Goal: Task Accomplishment & Management: Manage account settings

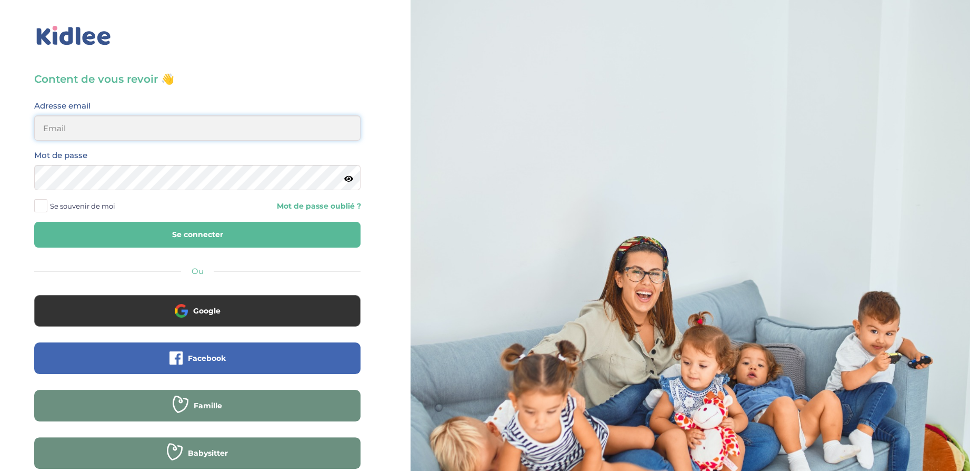
type input "[EMAIL_ADDRESS][DOMAIN_NAME]"
click at [88, 206] on span "Se souvenir de moi" at bounding box center [82, 206] width 65 height 14
drag, startPoint x: 88, startPoint y: 206, endPoint x: 37, endPoint y: 206, distance: 50.5
click at [37, 205] on span at bounding box center [40, 205] width 13 height 13
click at [0, 0] on input "Se souvenir de moi" at bounding box center [0, 0] width 0 height 0
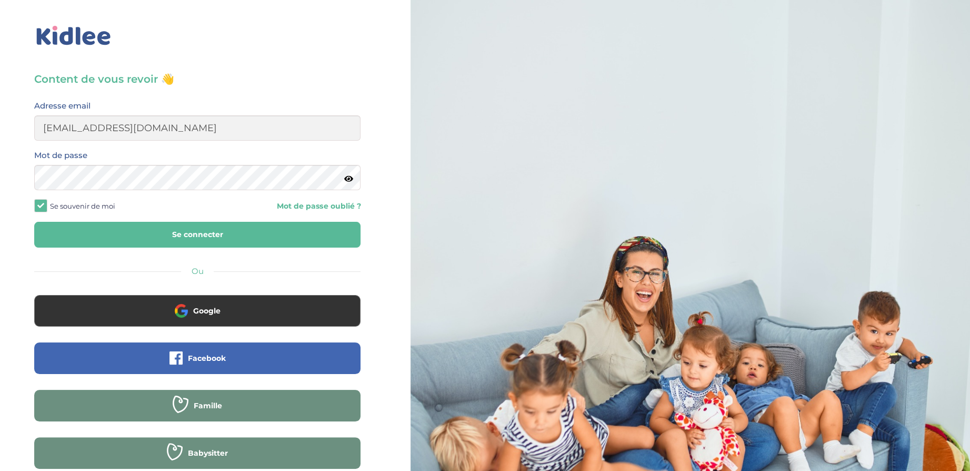
click at [271, 240] on button "Se connecter" at bounding box center [197, 235] width 326 height 26
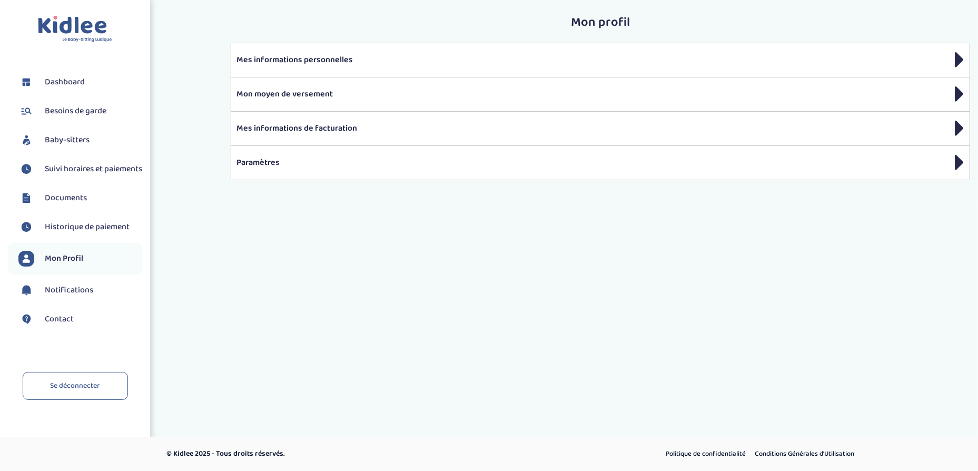
click at [64, 169] on span "Suivi horaires et paiements" at bounding box center [93, 169] width 97 height 13
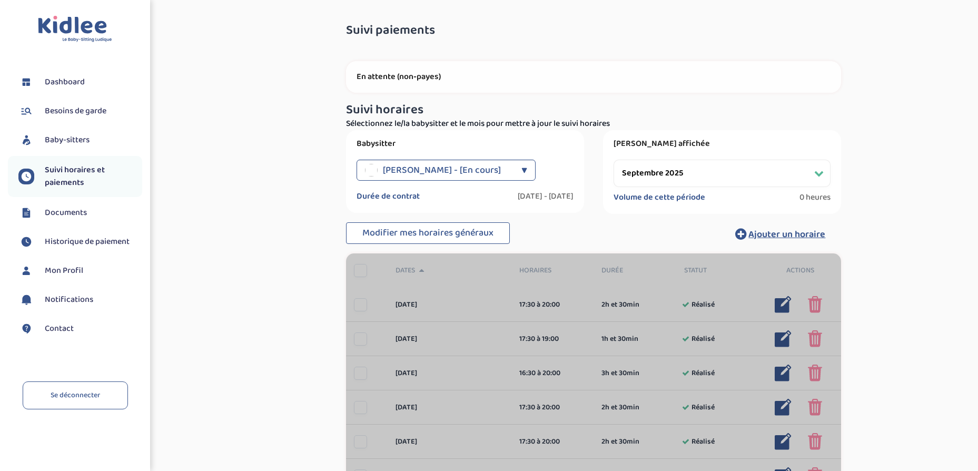
select select "septembre 2025"
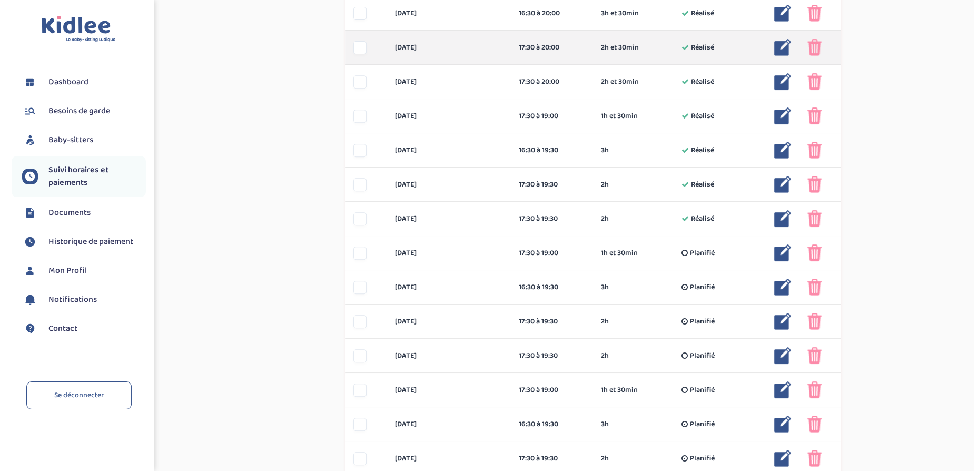
scroll to position [369, 0]
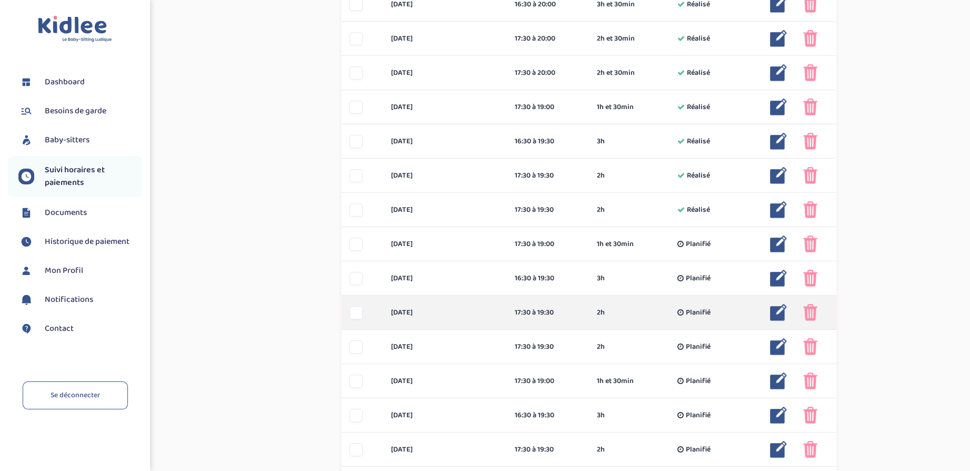
click at [776, 314] on img at bounding box center [778, 312] width 17 height 17
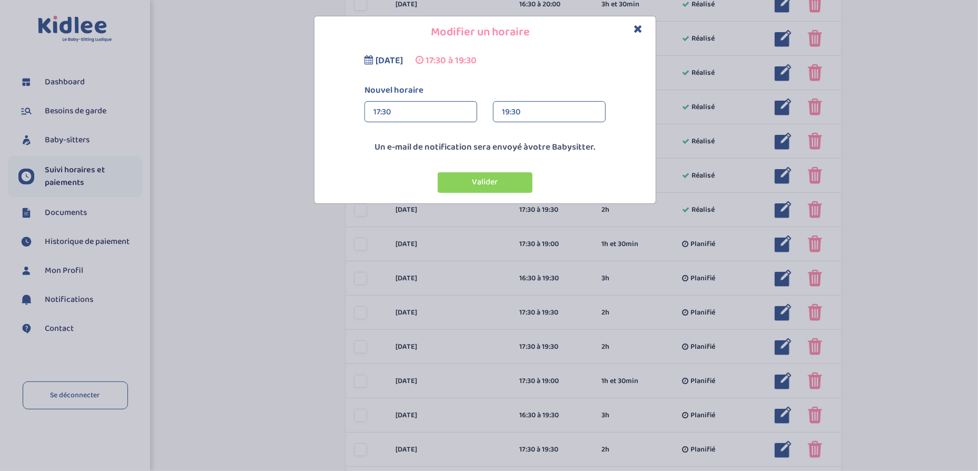
click at [376, 108] on div "17:30" at bounding box center [420, 112] width 95 height 21
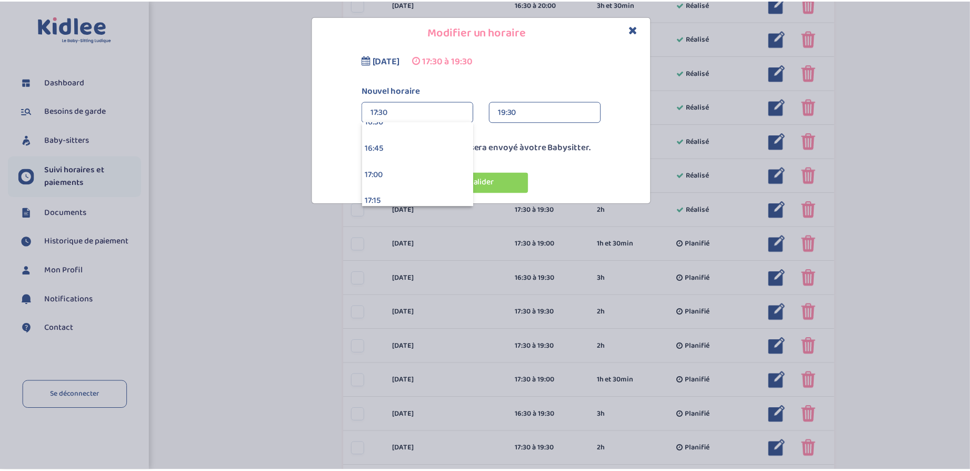
scroll to position [1726, 0]
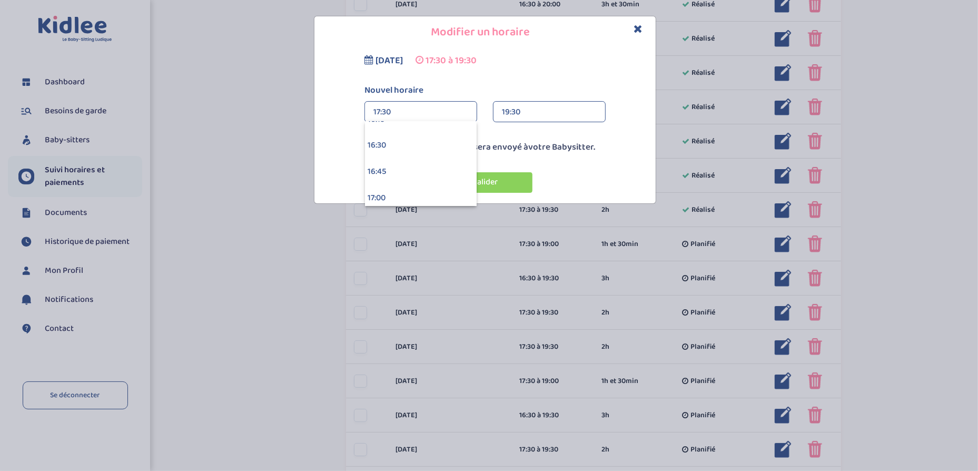
click at [402, 150] on div "16:30" at bounding box center [421, 146] width 112 height 26
click at [480, 189] on button "Valider" at bounding box center [485, 182] width 95 height 21
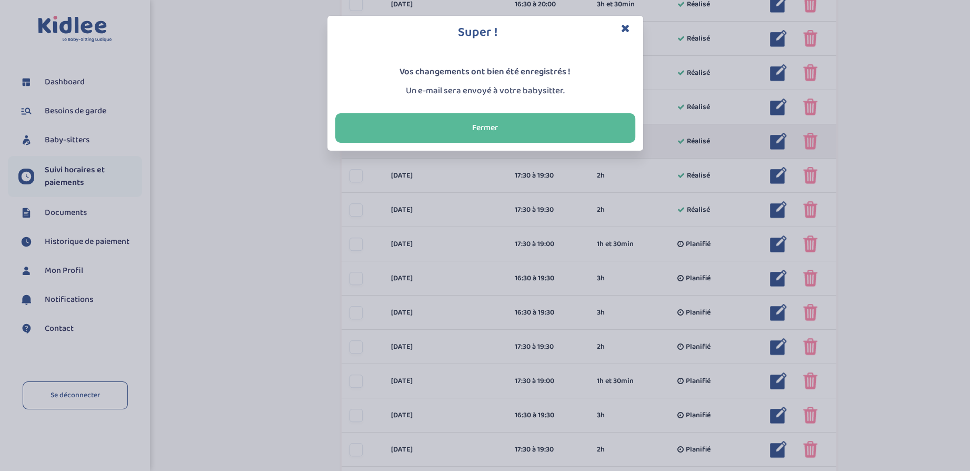
click at [452, 140] on button "Fermer" at bounding box center [485, 127] width 300 height 29
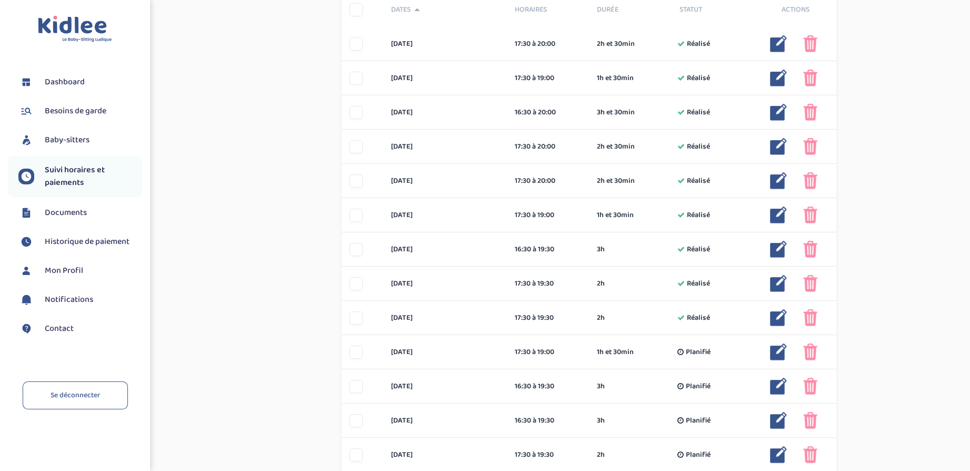
scroll to position [316, 0]
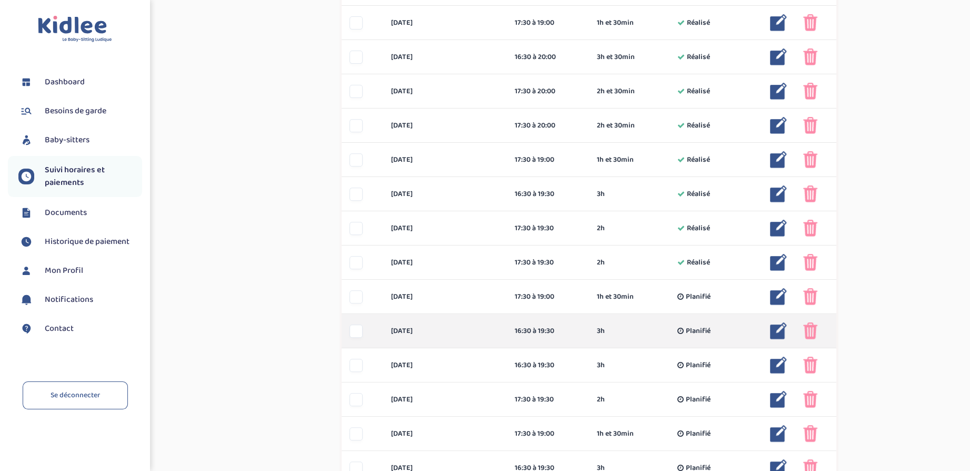
click at [775, 330] on img at bounding box center [778, 330] width 17 height 17
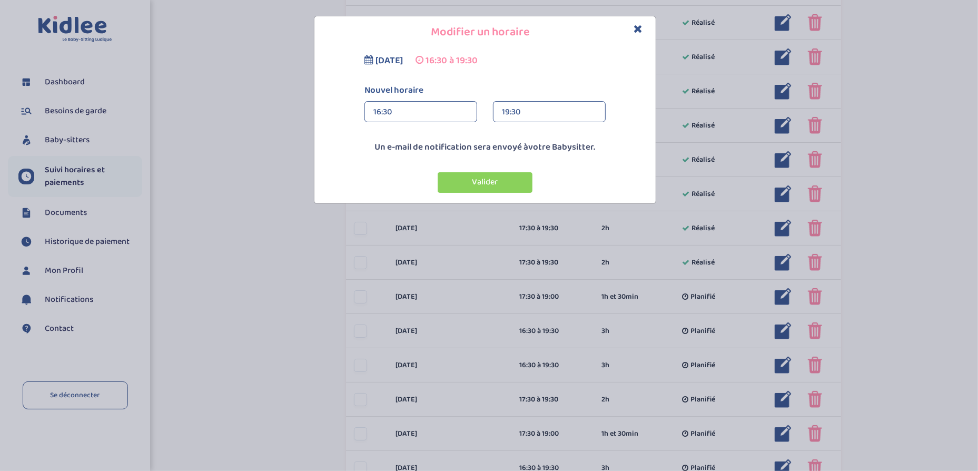
click at [639, 23] on icon "Close" at bounding box center [637, 28] width 9 height 11
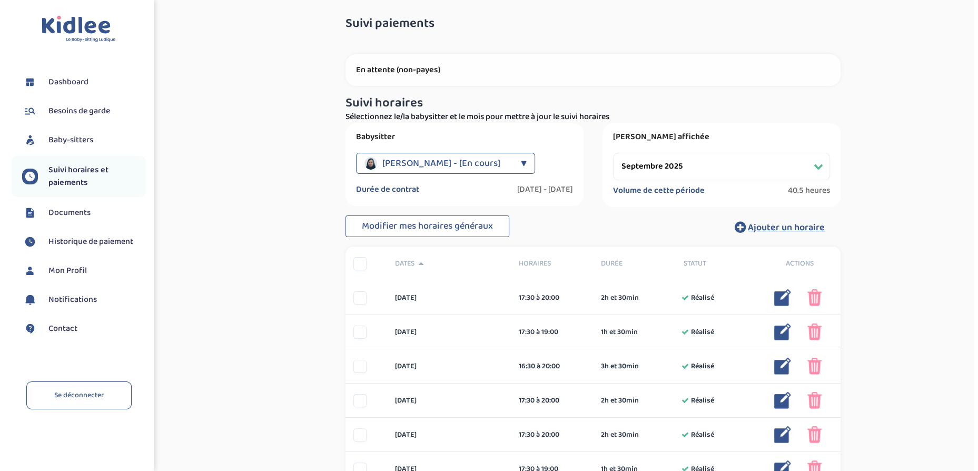
scroll to position [0, 0]
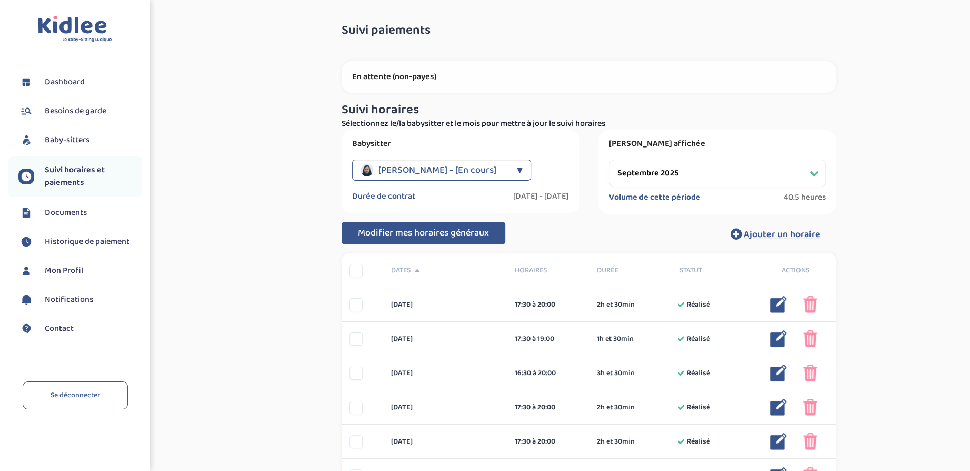
click at [436, 227] on span "Modifier mes horaires généraux" at bounding box center [423, 232] width 131 height 15
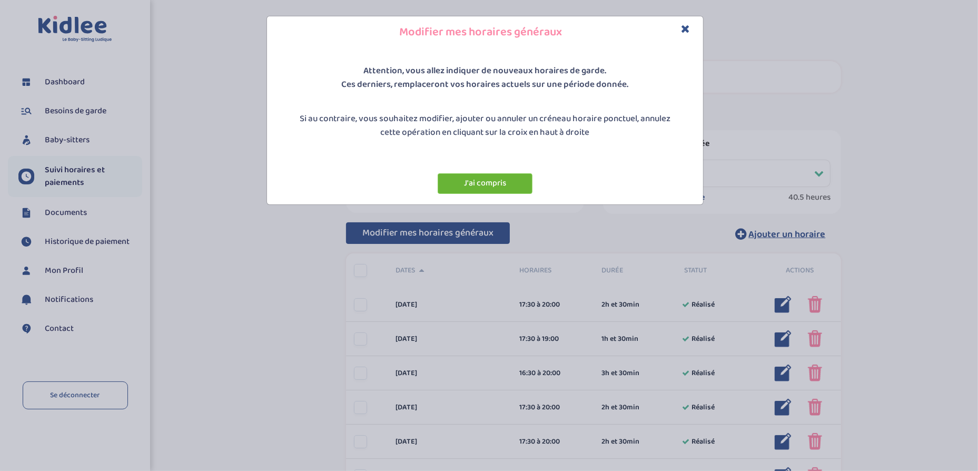
click at [502, 188] on button "J'ai compris" at bounding box center [485, 183] width 95 height 21
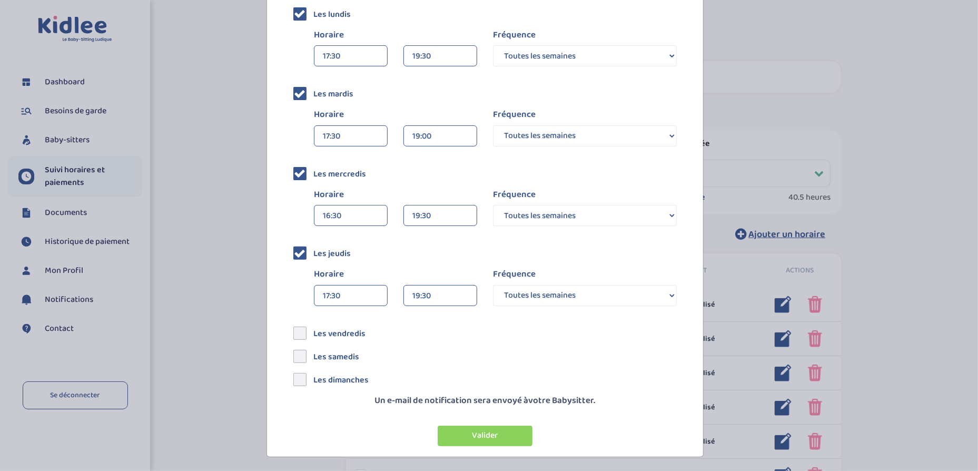
scroll to position [195, 0]
click at [324, 210] on div "16:30" at bounding box center [351, 214] width 56 height 21
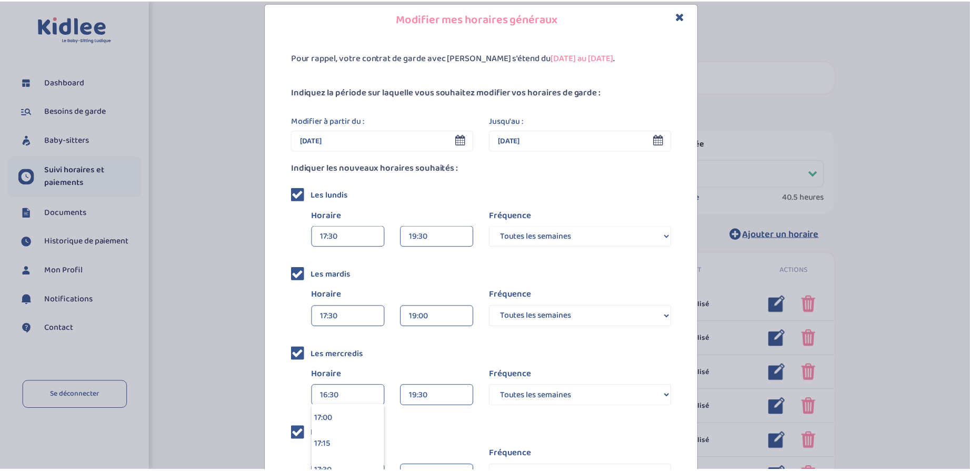
scroll to position [0, 0]
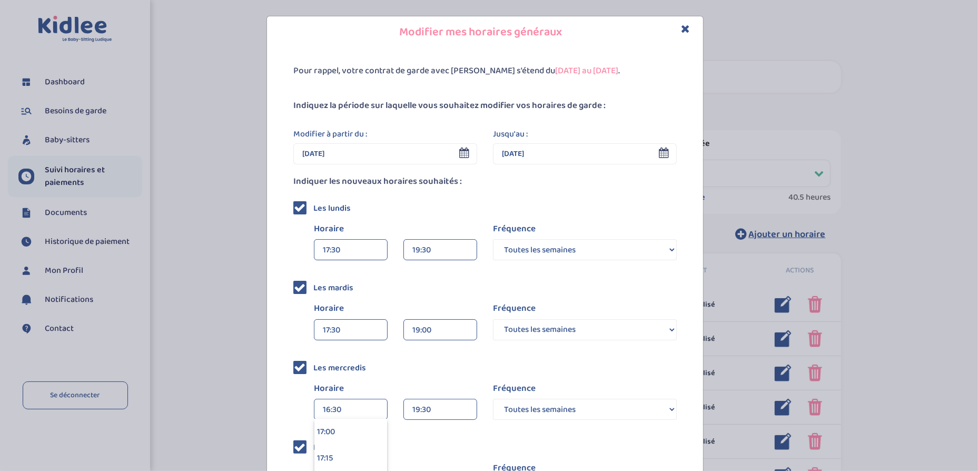
click at [684, 33] on icon "Close" at bounding box center [685, 28] width 9 height 11
